Goal: Transaction & Acquisition: Purchase product/service

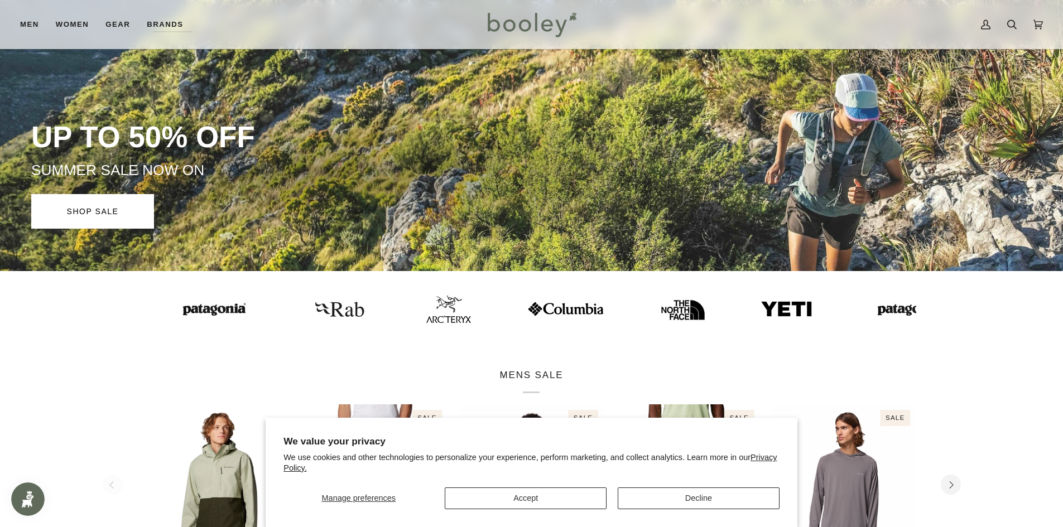
scroll to position [223, 0]
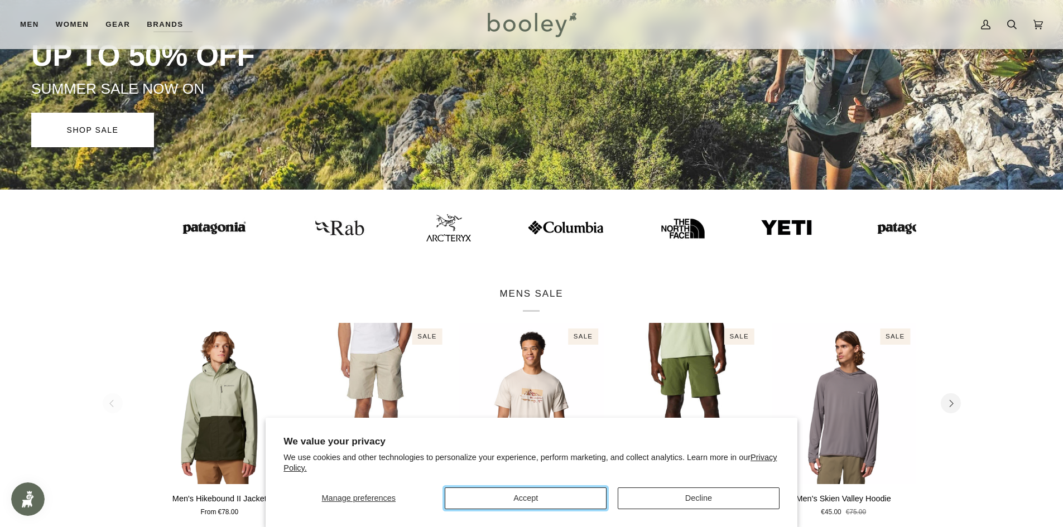
click at [558, 500] on button "Accept" at bounding box center [526, 499] width 162 height 22
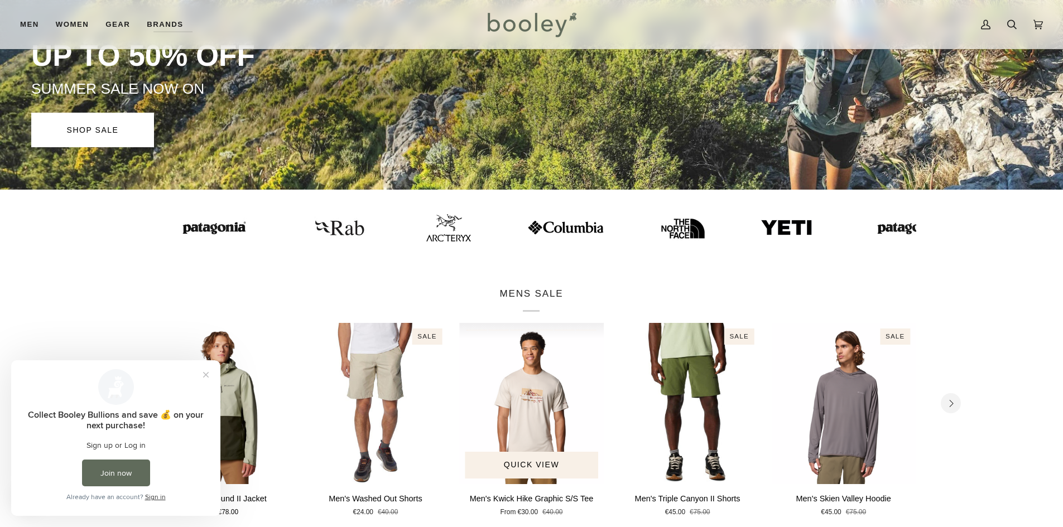
scroll to position [0, 0]
click at [521, 225] on img at bounding box center [560, 228] width 78 height 16
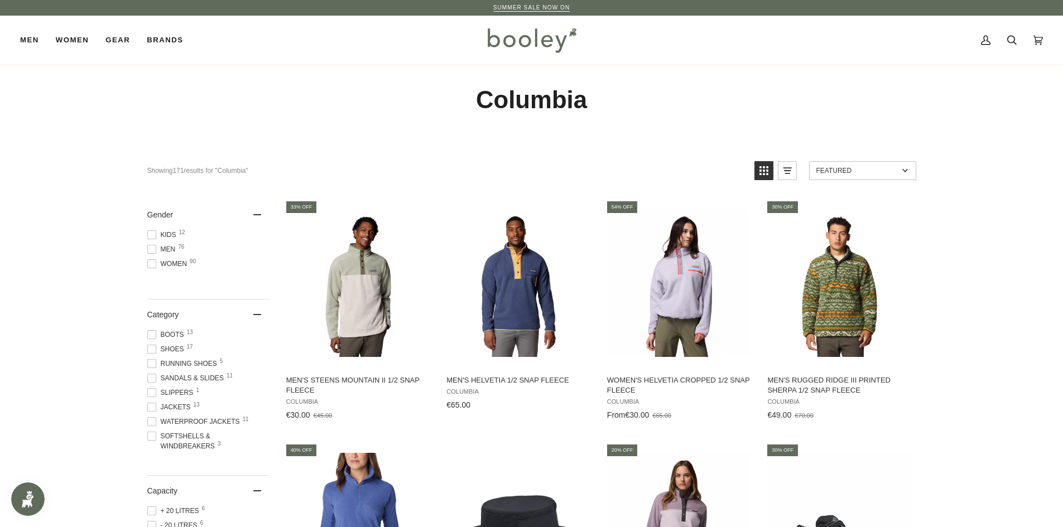
click at [152, 408] on span at bounding box center [151, 407] width 9 height 9
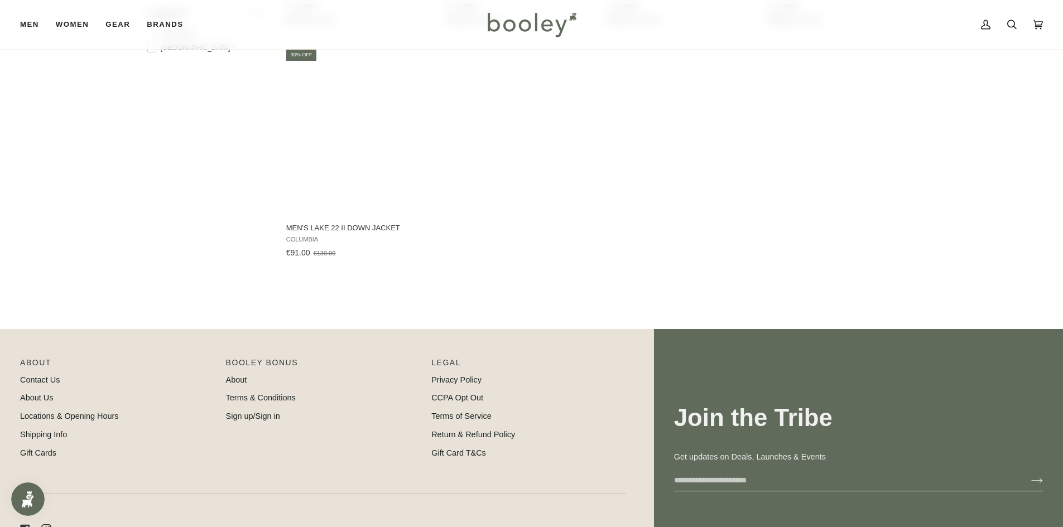
scroll to position [969, 0]
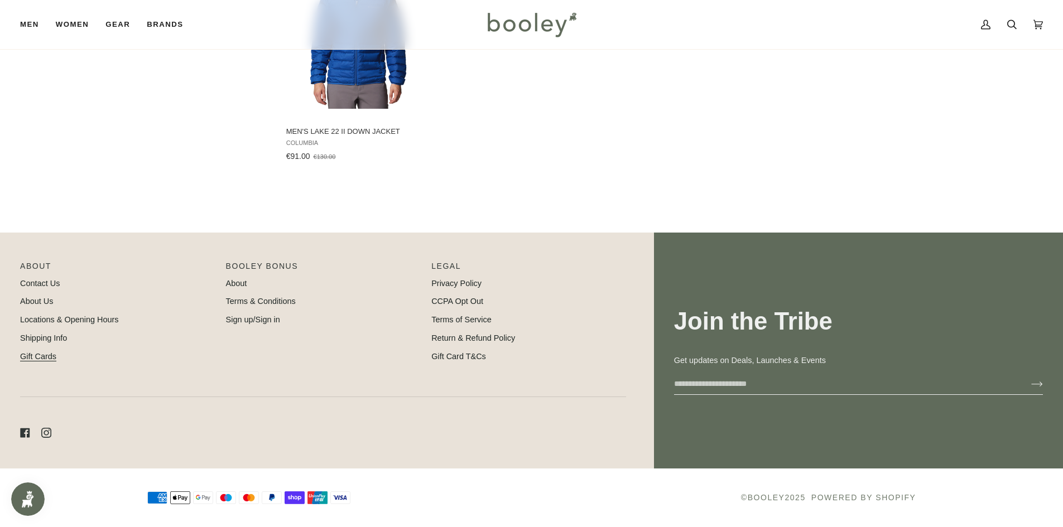
click at [44, 358] on link "Gift Cards" at bounding box center [38, 356] width 36 height 9
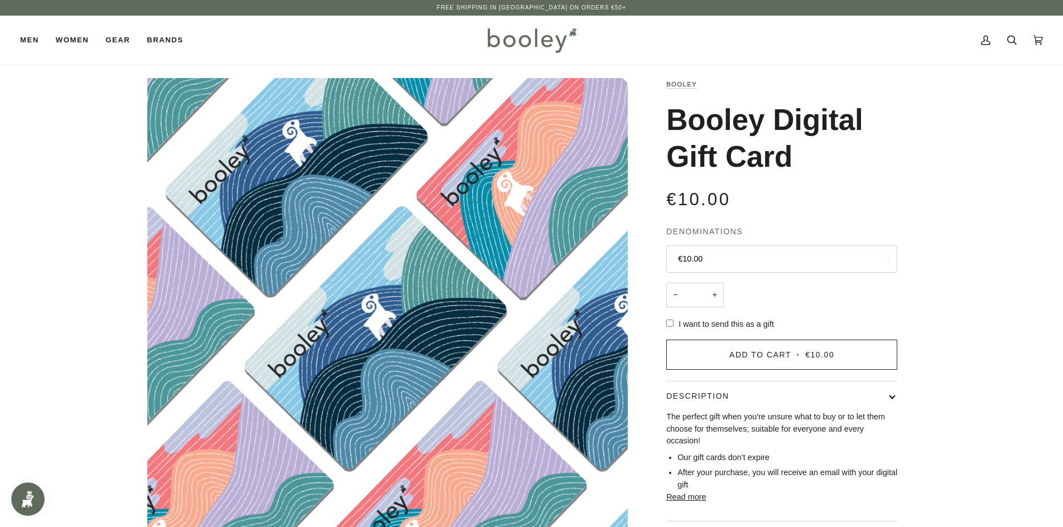
click at [718, 257] on button "€10.00" at bounding box center [781, 259] width 231 height 27
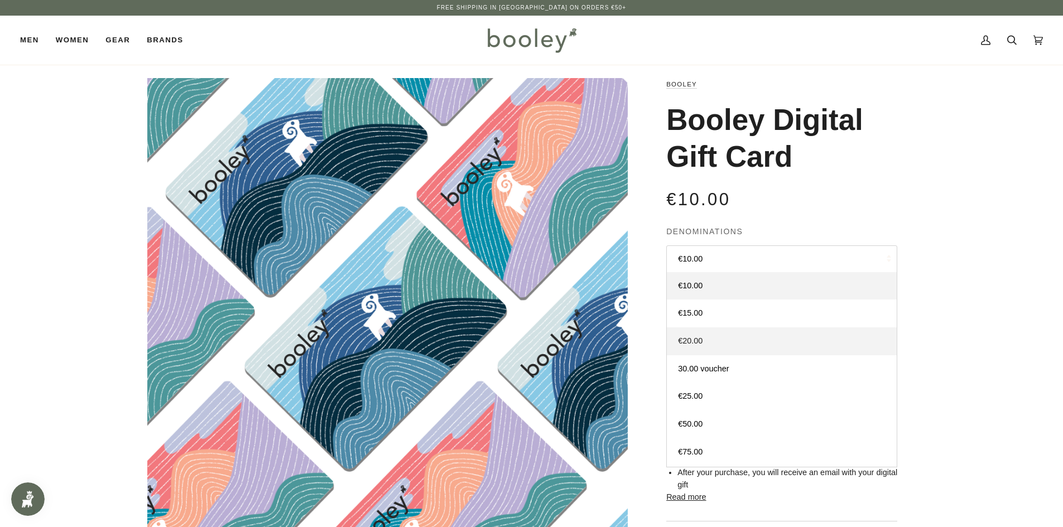
scroll to position [110, 0]
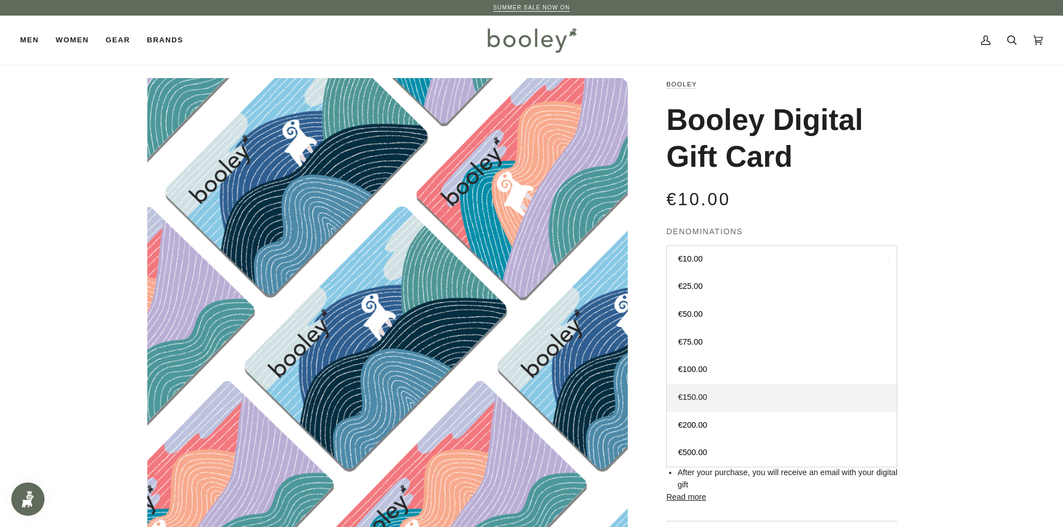
click at [701, 387] on link "€150.00" at bounding box center [782, 398] width 230 height 28
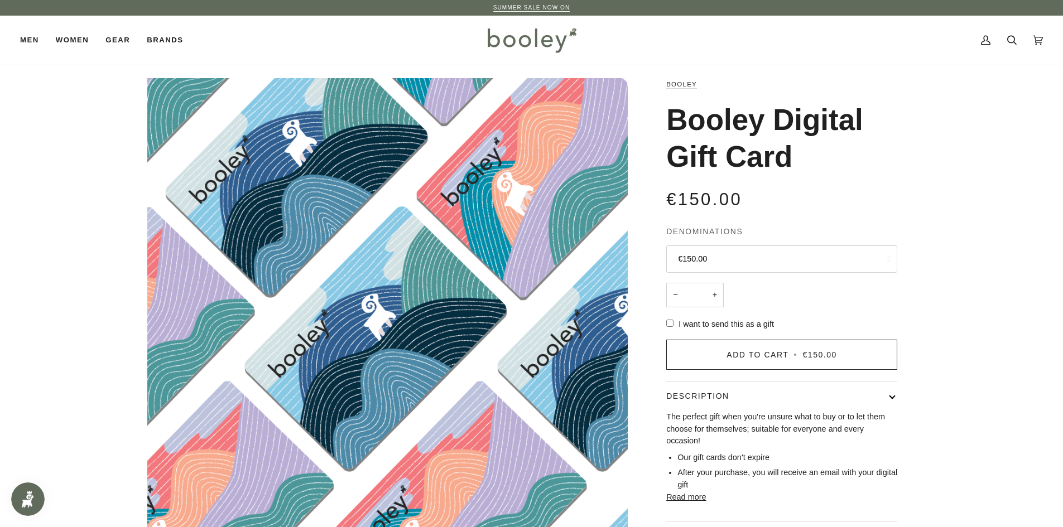
click at [977, 317] on div "Zoom Booley Booley Digital Gift Card €150.00 Sale • Save" at bounding box center [531, 318] width 1063 height 481
click at [0, 0] on input "Recipient email" at bounding box center [0, 0] width 0 height 0
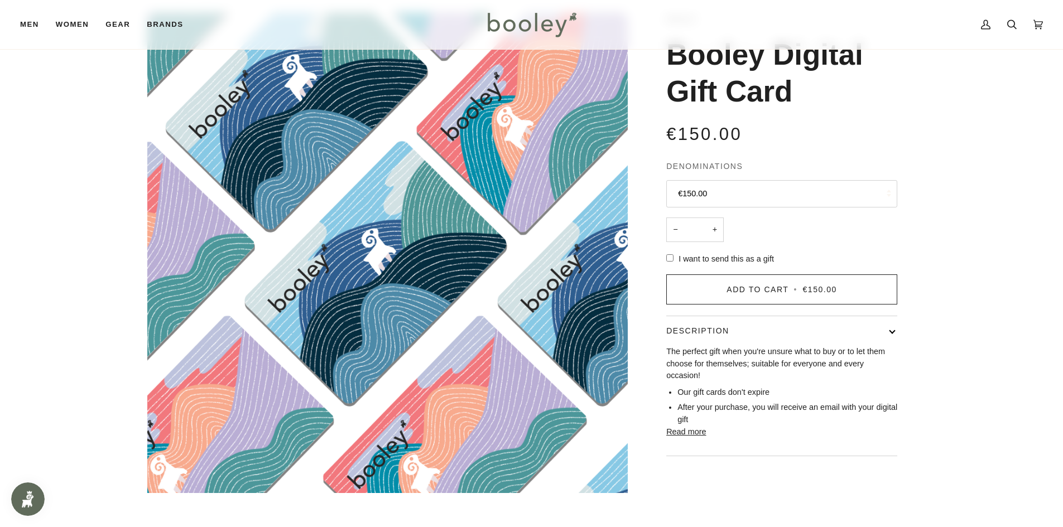
scroll to position [167, 0]
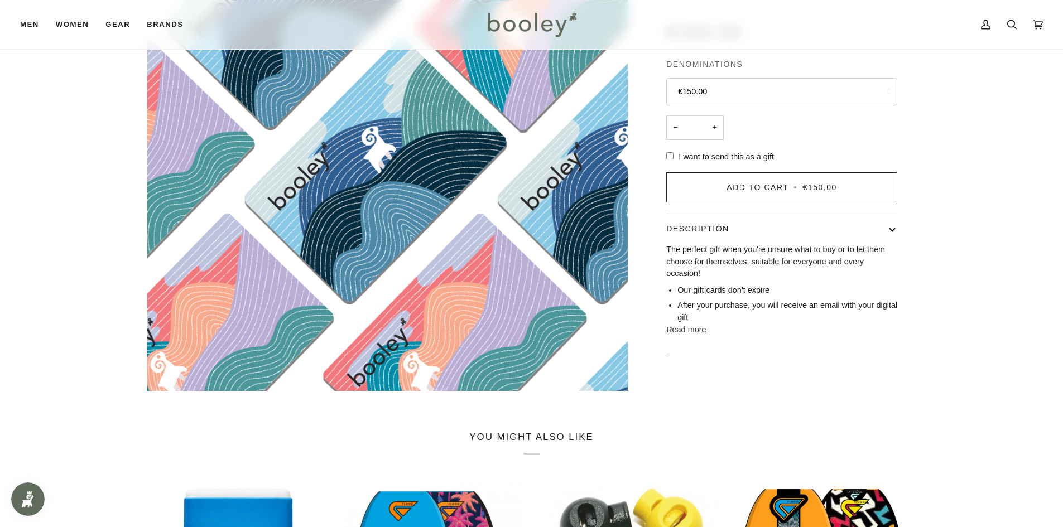
click at [0, 0] on input "Recipient email" at bounding box center [0, 0] width 0 height 0
type input "**********"
type input "*****"
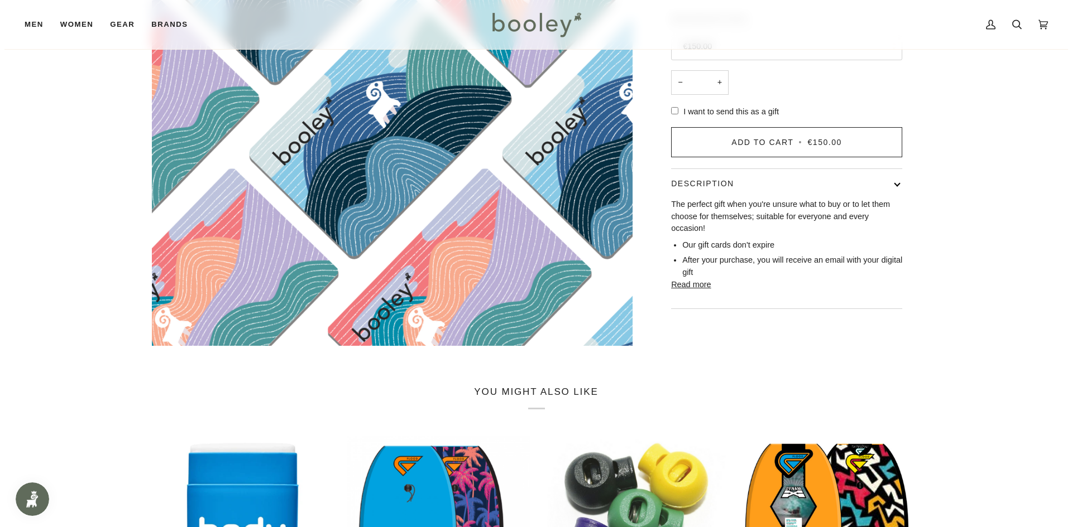
scroll to position [279, 0]
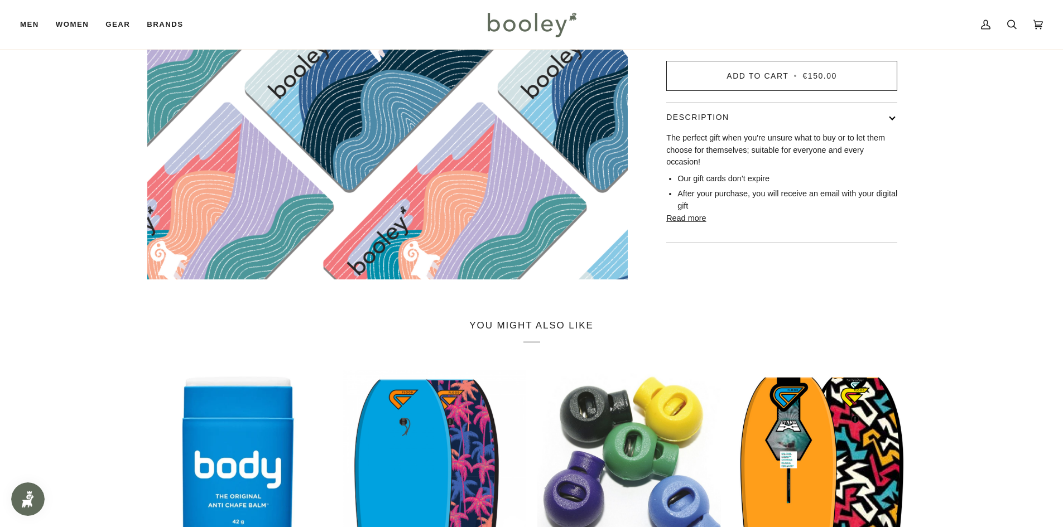
type textarea "**********"
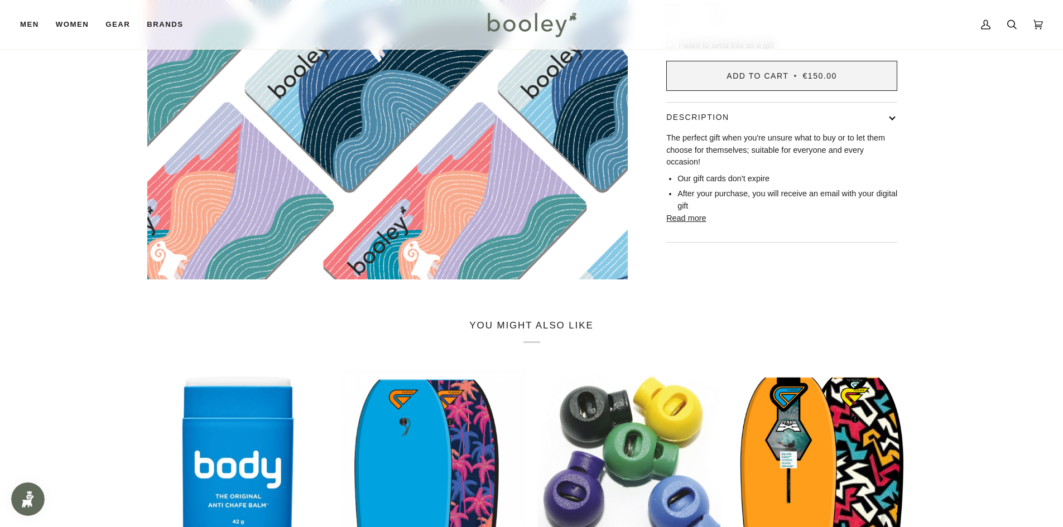
click at [780, 91] on button "Add to Cart • €150.00" at bounding box center [781, 76] width 231 height 30
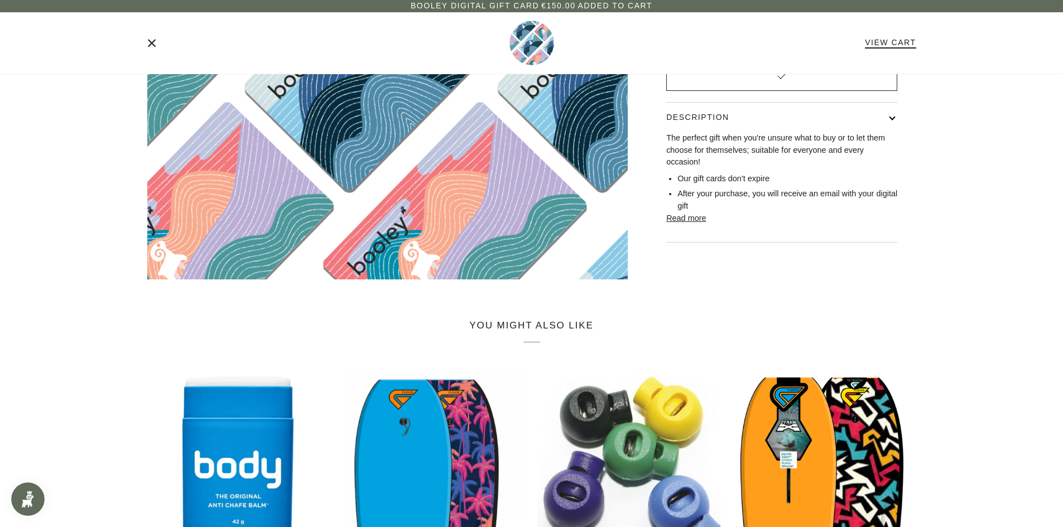
click at [881, 44] on link "View Cart" at bounding box center [890, 42] width 51 height 9
